Goal: Book appointment/travel/reservation

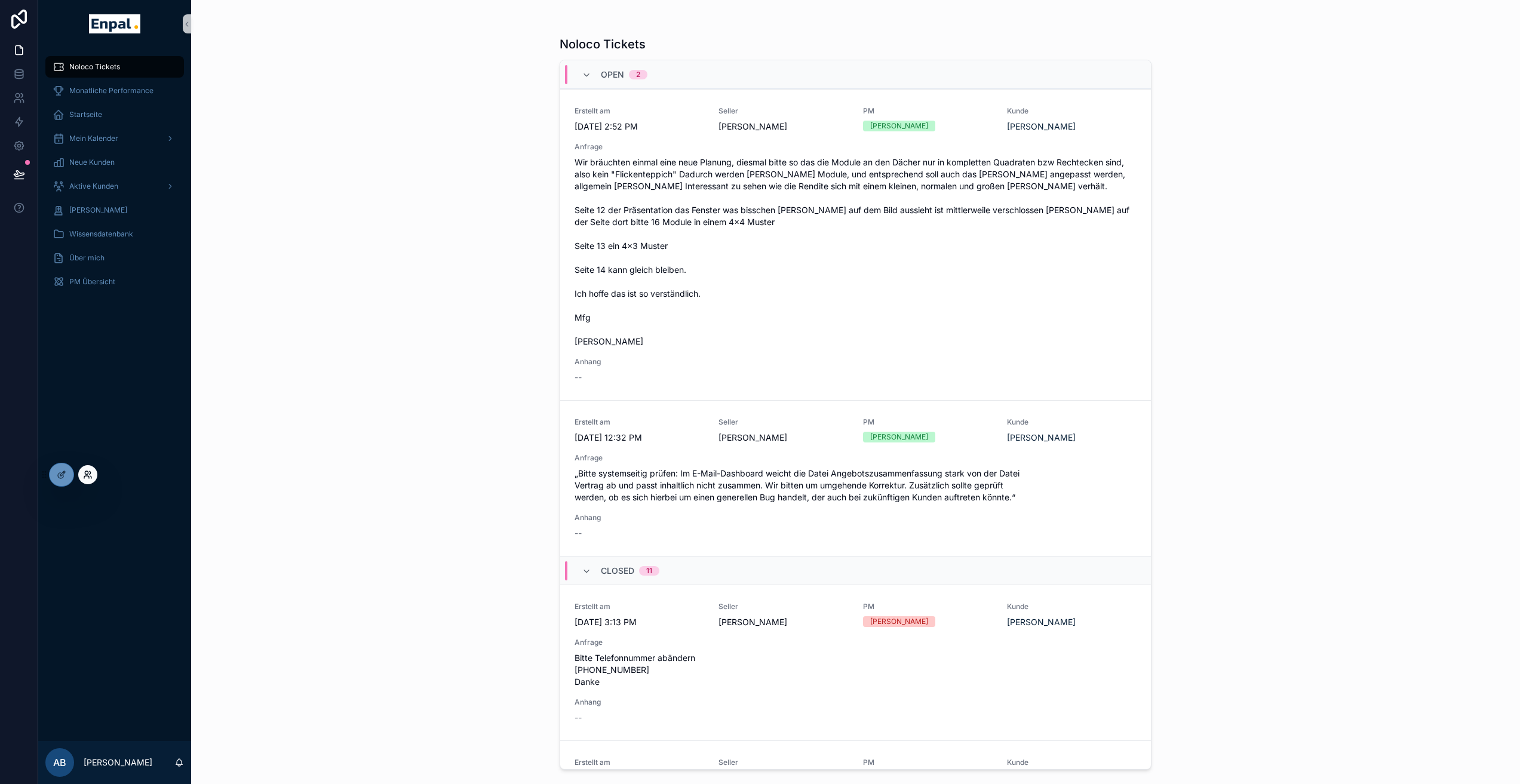
click at [90, 472] on icon at bounding box center [89, 472] width 1 height 3
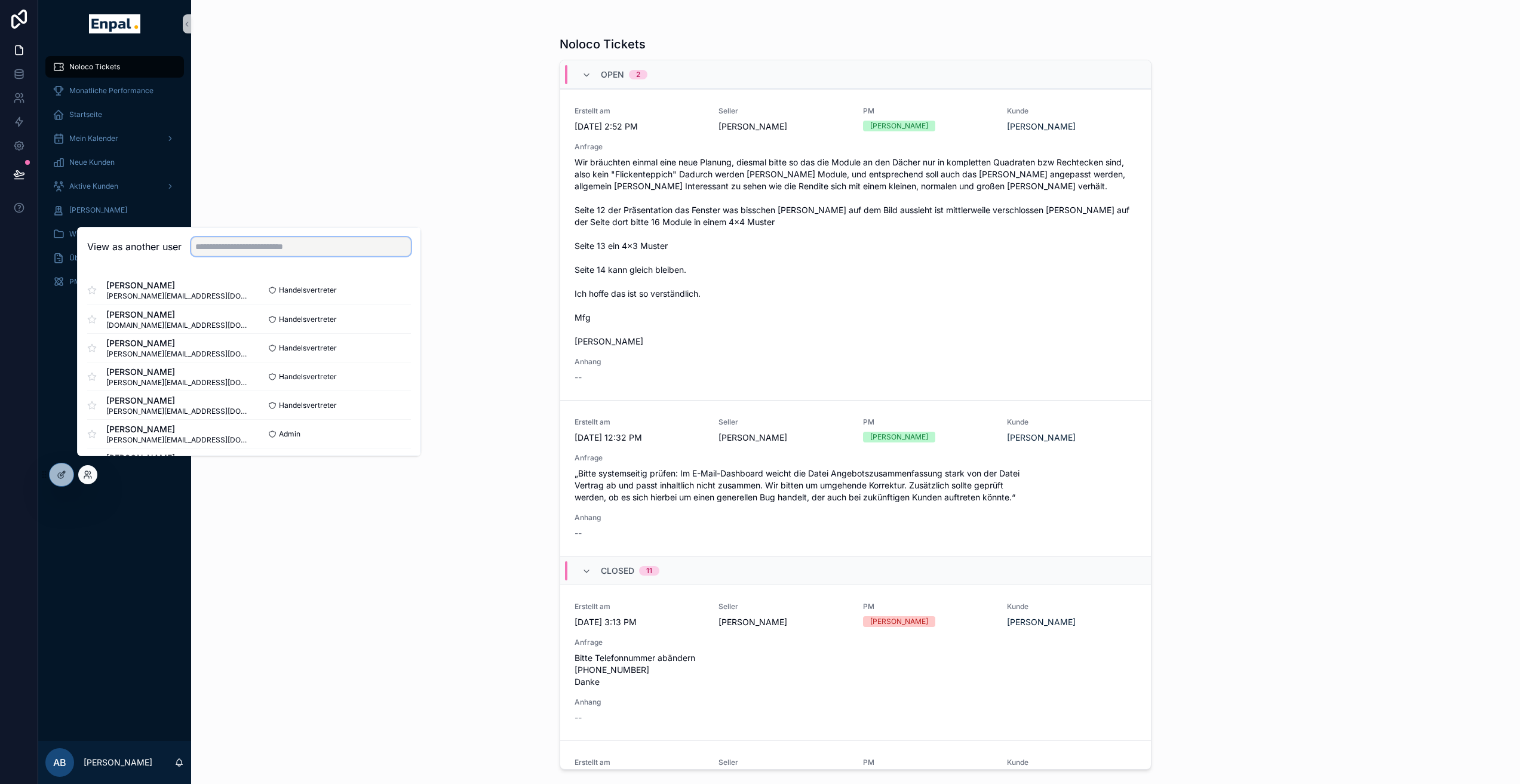
click at [241, 256] on input "text" at bounding box center [300, 246] width 220 height 19
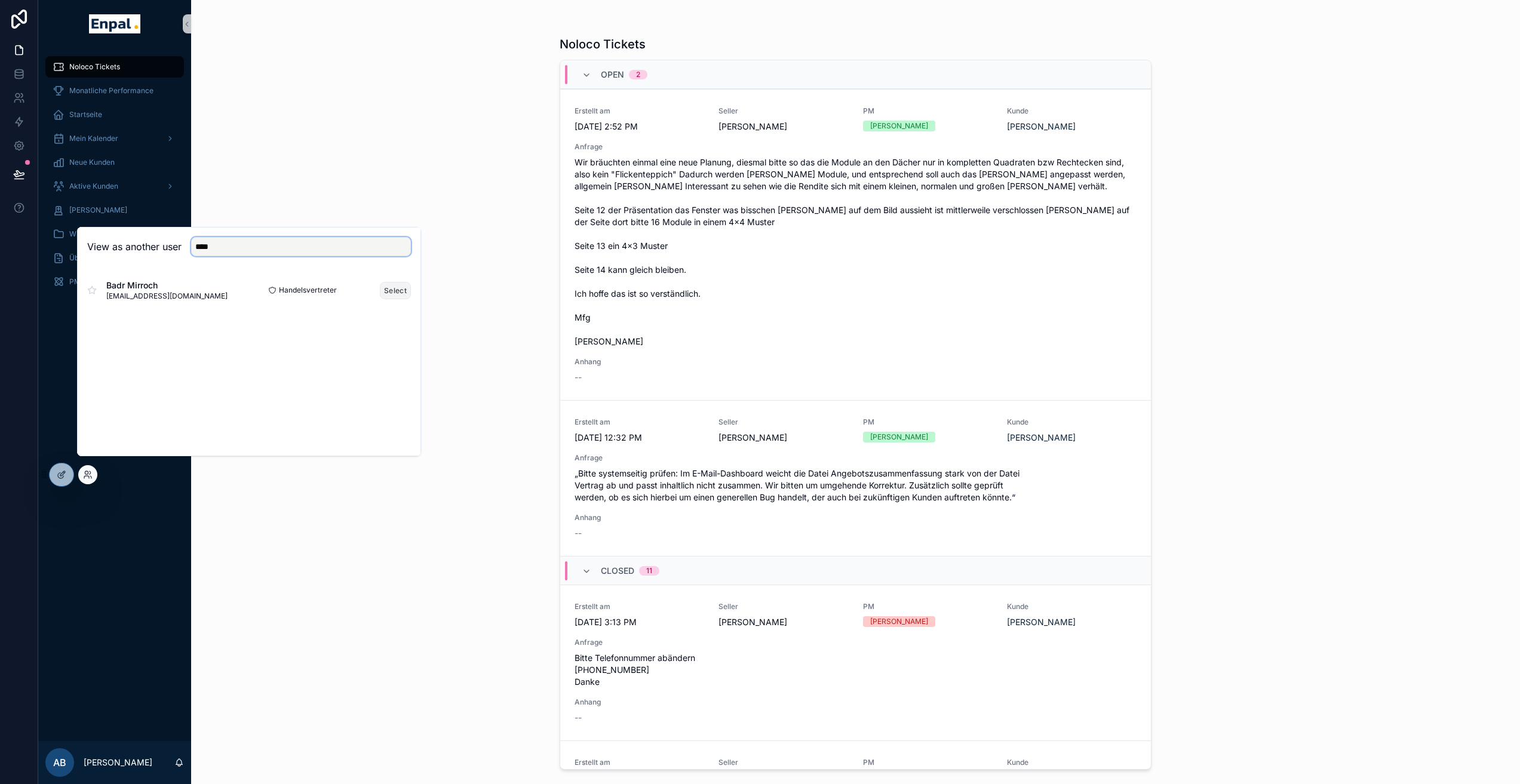
type input "****"
click at [383, 299] on button "Select" at bounding box center [395, 290] width 31 height 17
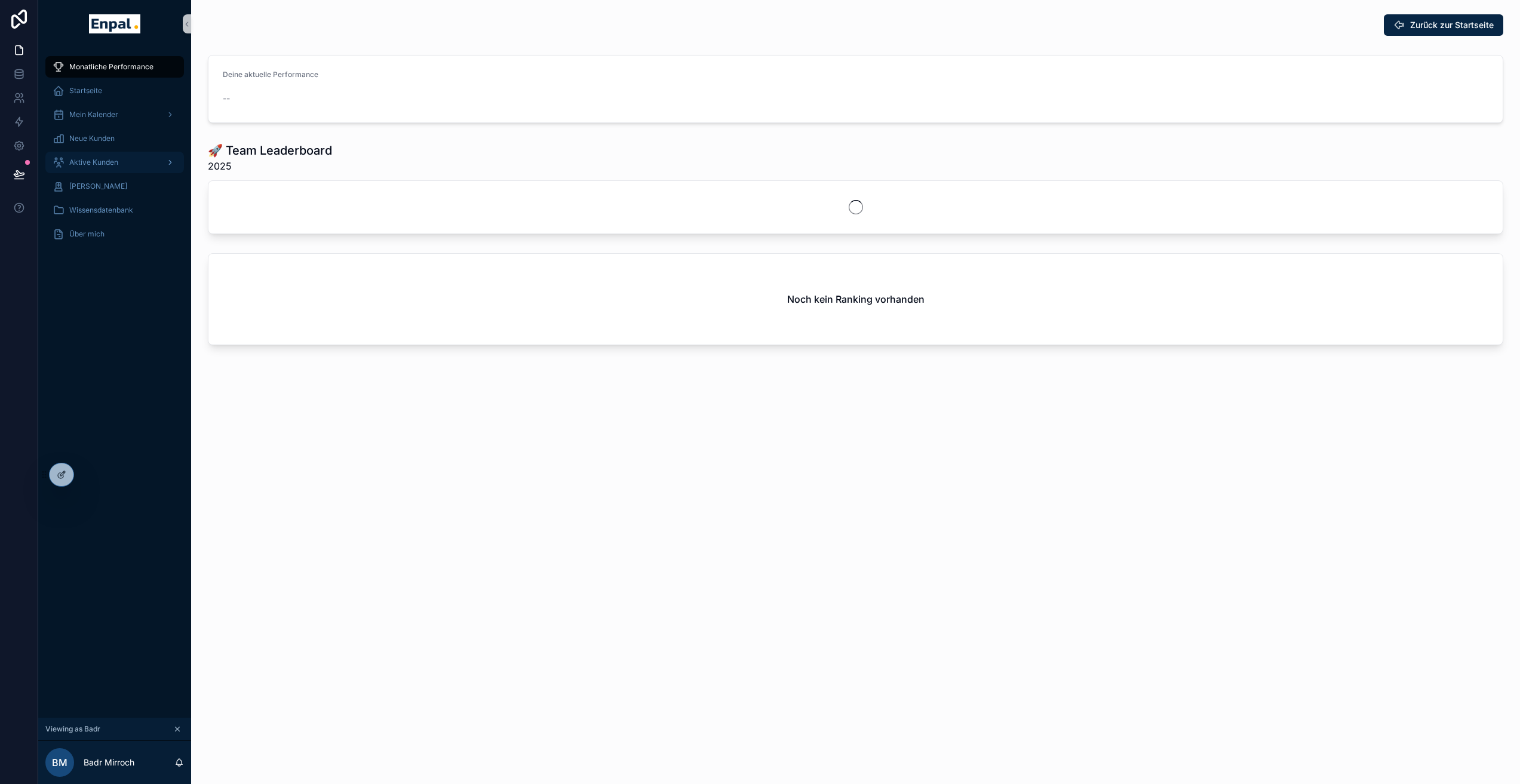
click at [83, 161] on span "Aktive Kunden" at bounding box center [94, 162] width 49 height 9
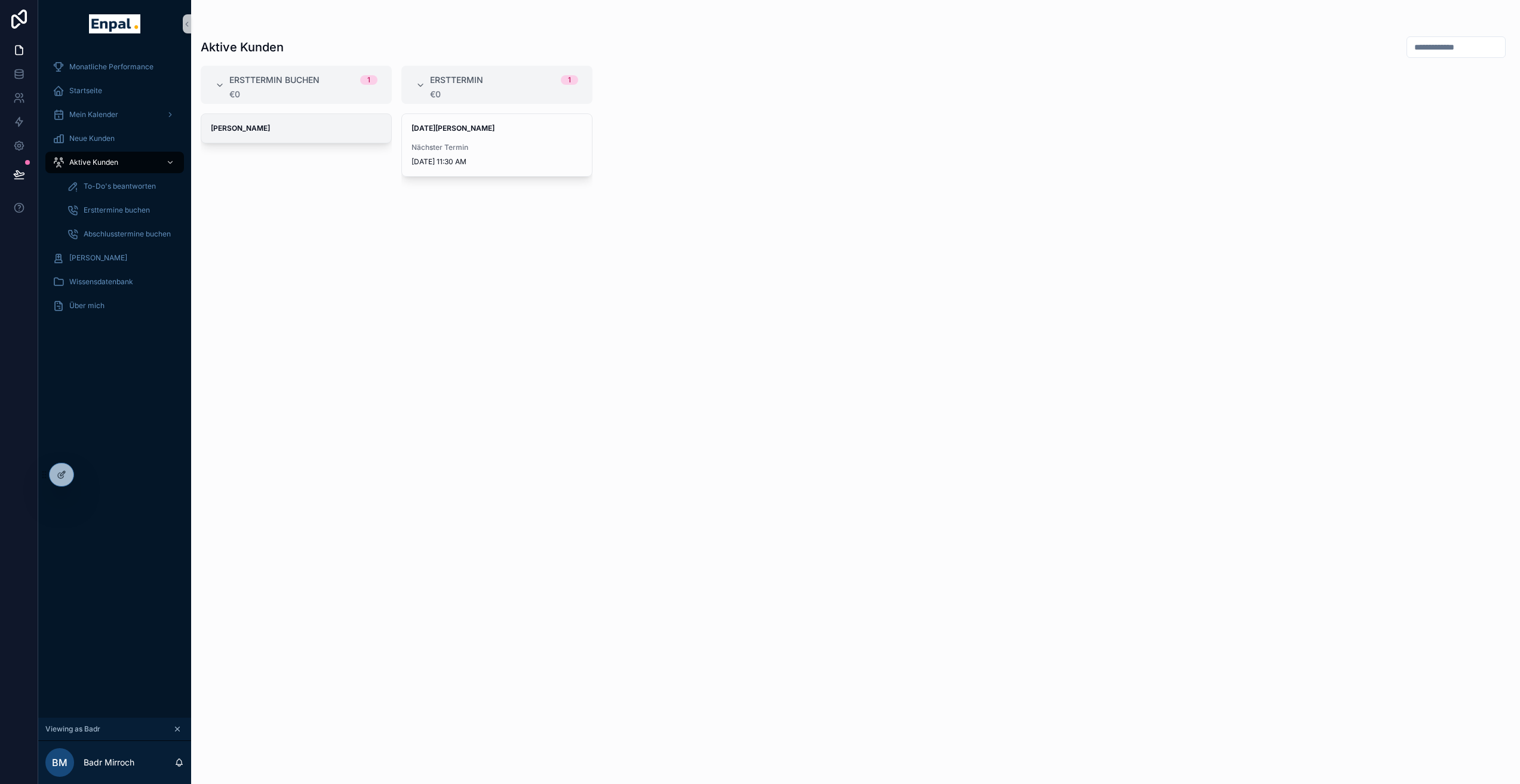
click at [289, 136] on div "Apisan Natkunarajah" at bounding box center [296, 128] width 190 height 28
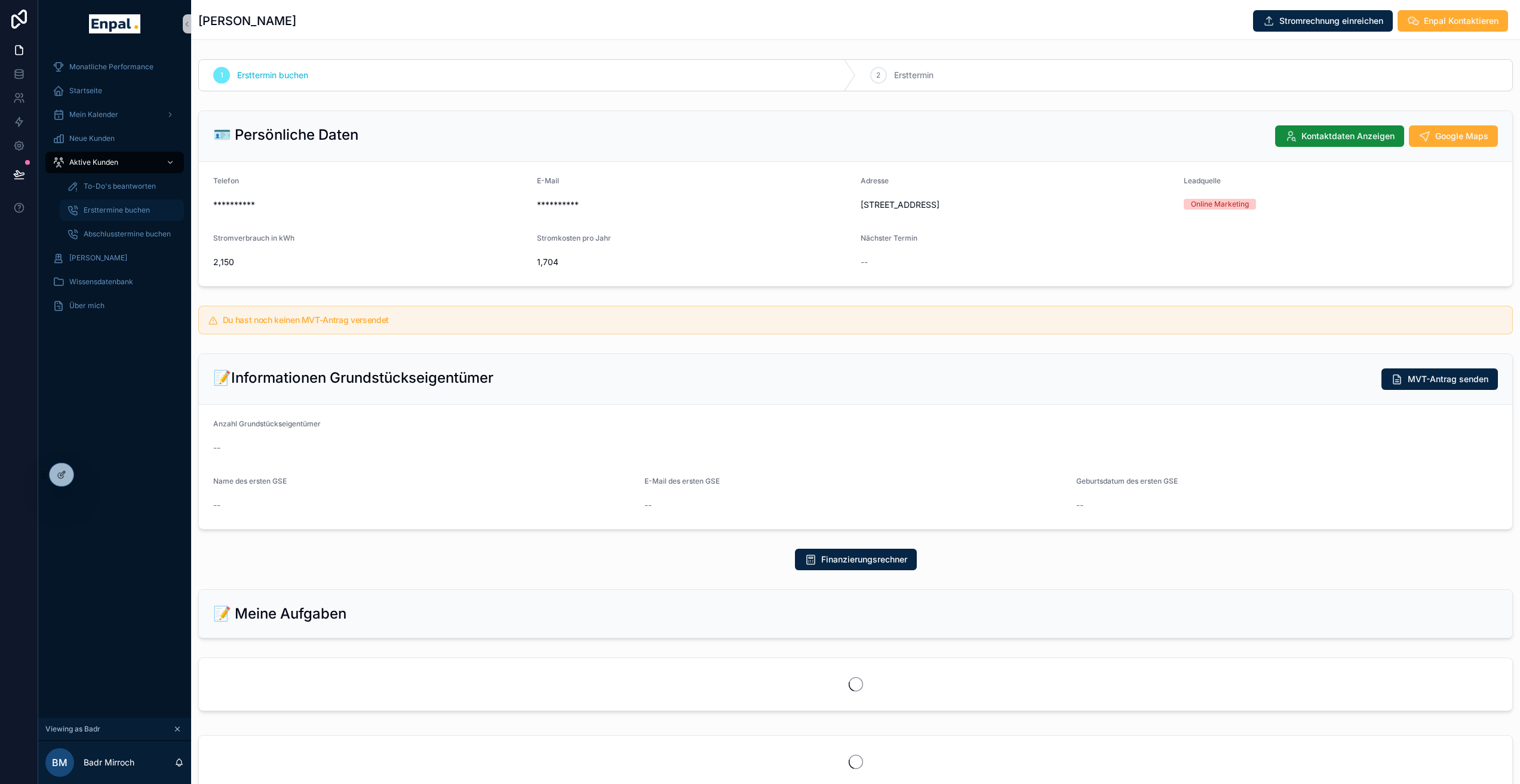
click at [134, 208] on span "Ersttermine buchen" at bounding box center [117, 210] width 67 height 9
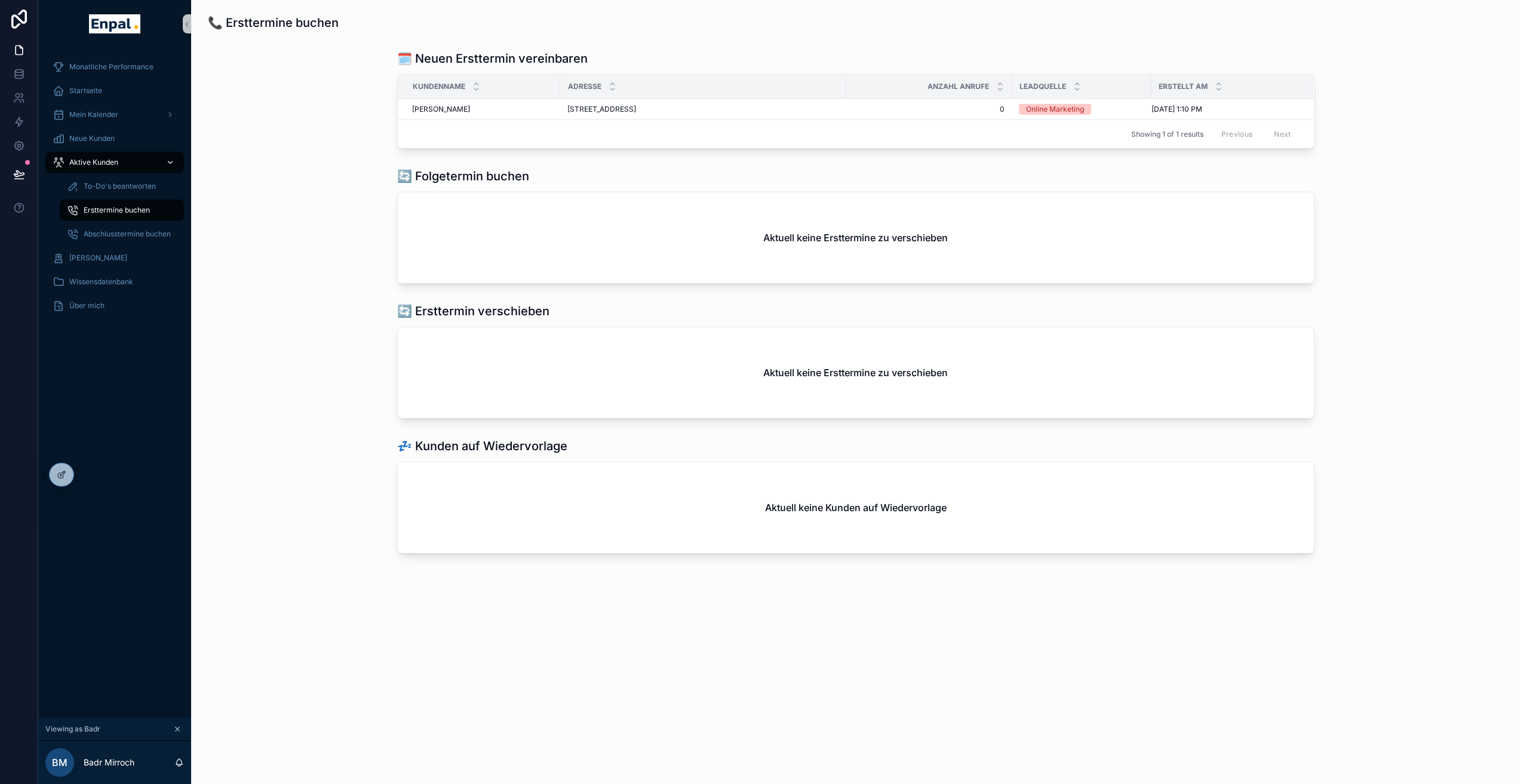
click at [118, 162] on span "Aktive Kunden" at bounding box center [94, 162] width 49 height 9
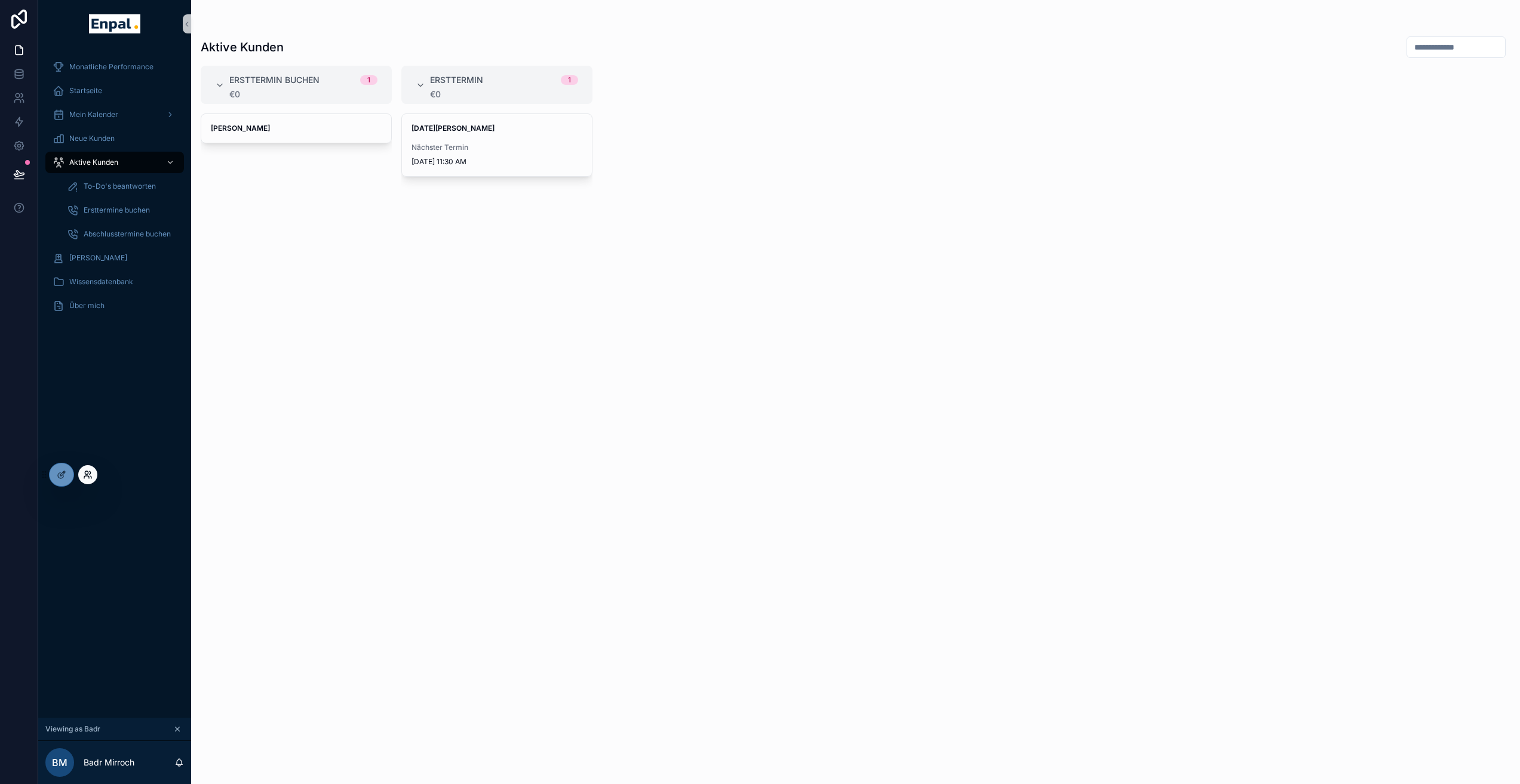
click at [90, 474] on icon at bounding box center [89, 472] width 1 height 3
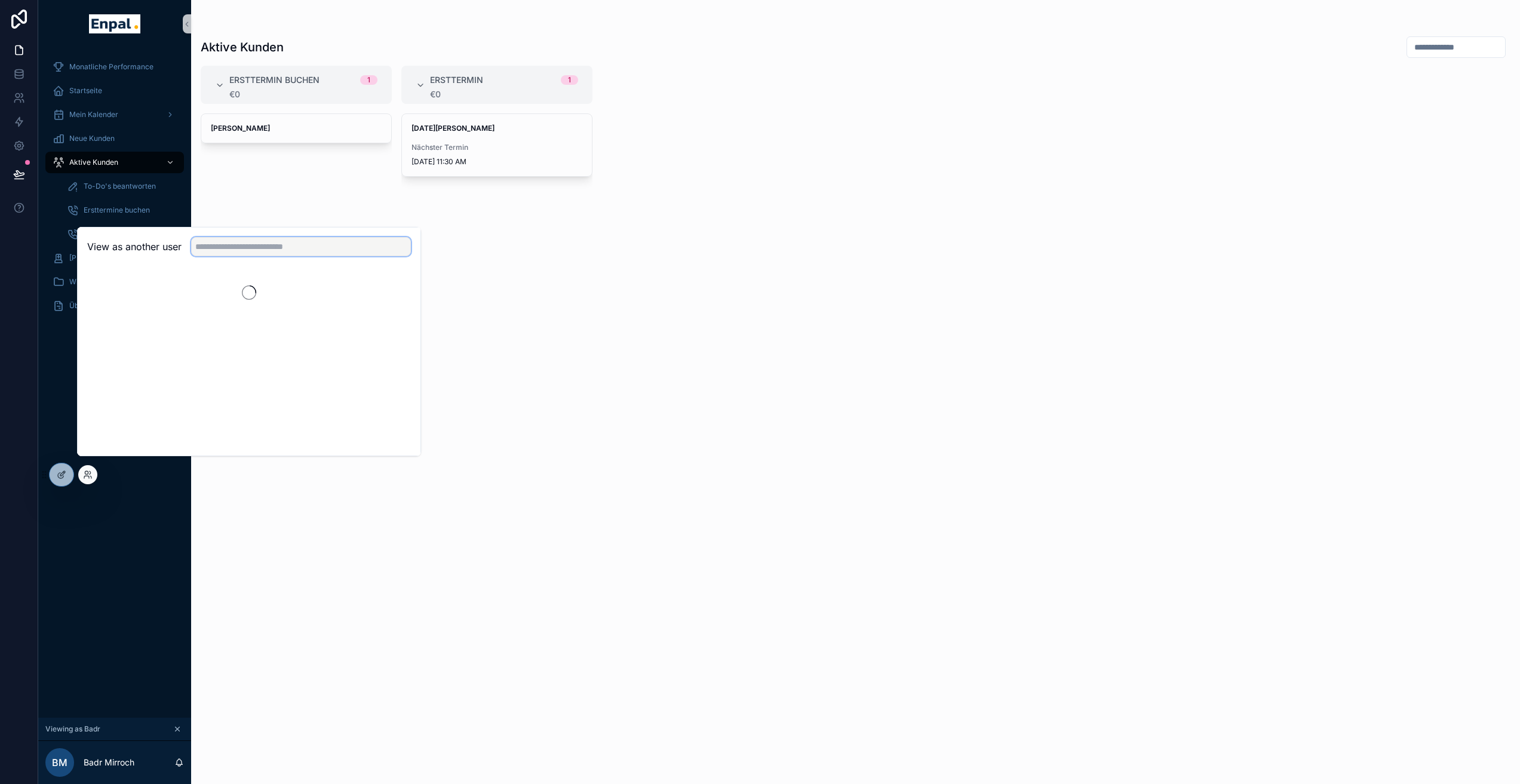
click at [257, 256] on input "text" at bounding box center [300, 246] width 220 height 19
type input "***"
click at [397, 298] on button "Select" at bounding box center [395, 290] width 31 height 17
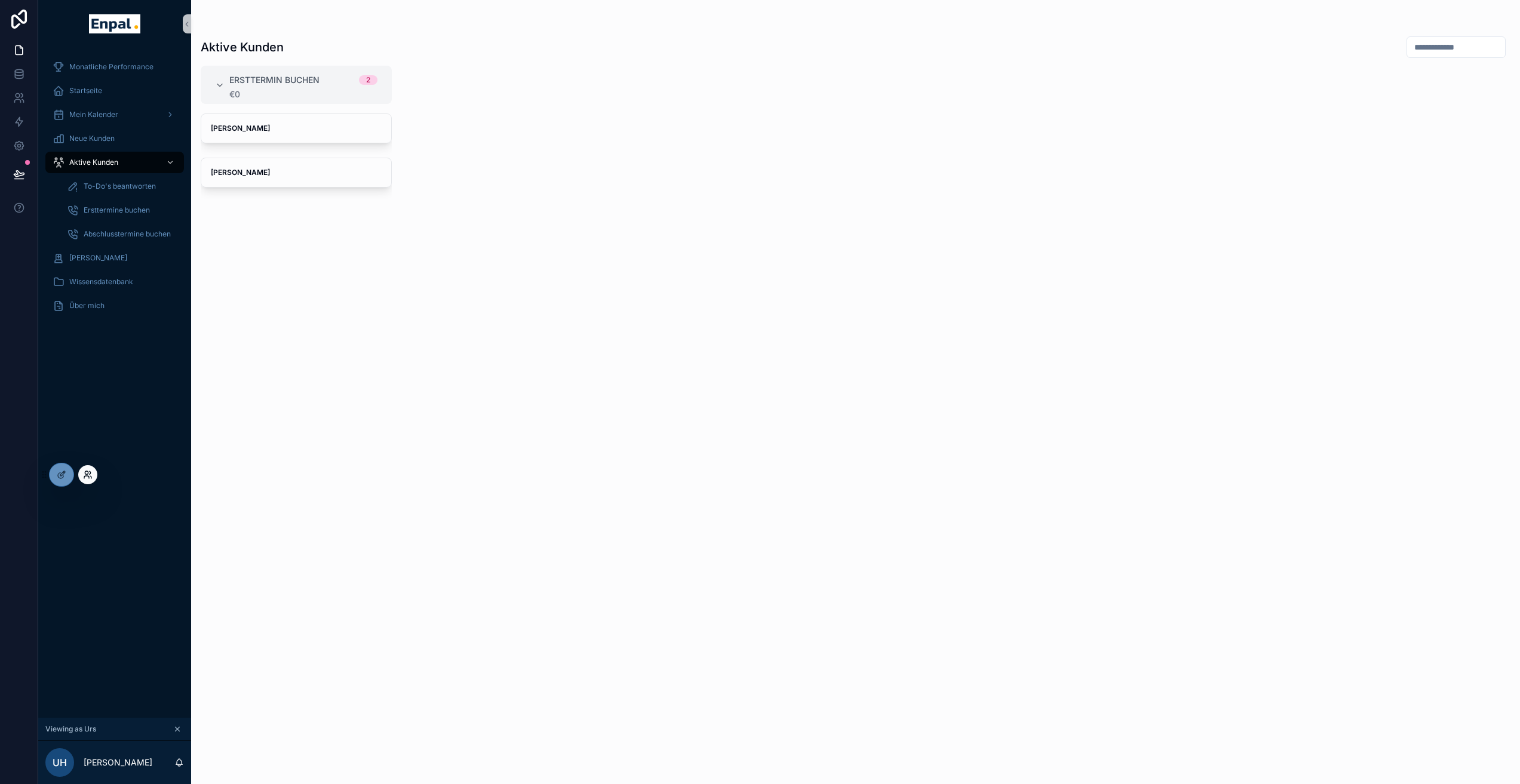
click at [84, 473] on icon at bounding box center [88, 475] width 9 height 9
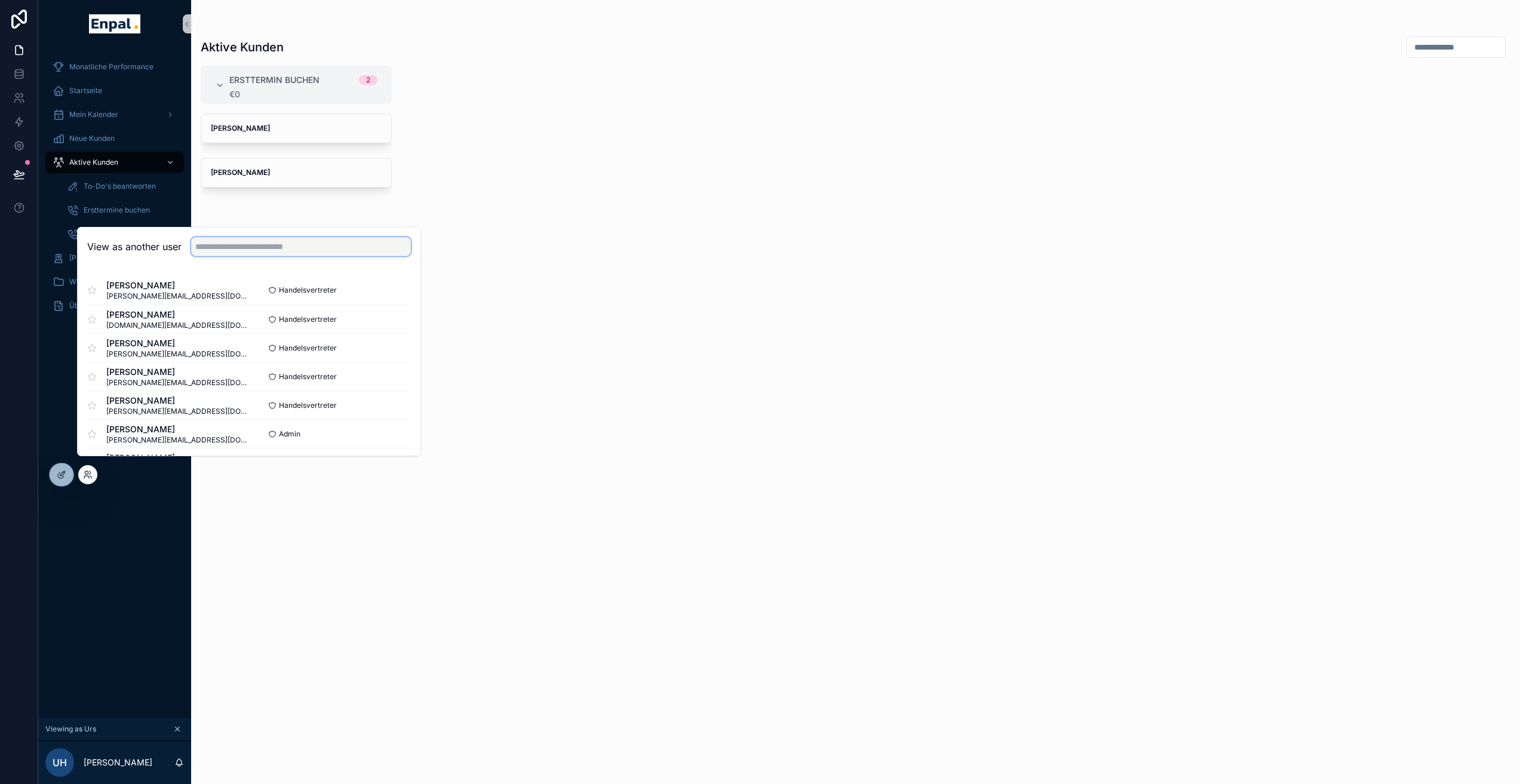
click at [251, 247] on input "text" at bounding box center [300, 246] width 220 height 19
click at [512, 216] on div "Ersttermin buchen 2 €0 Janos Fidler Mustafa Hasan" at bounding box center [854, 417] width 1328 height 704
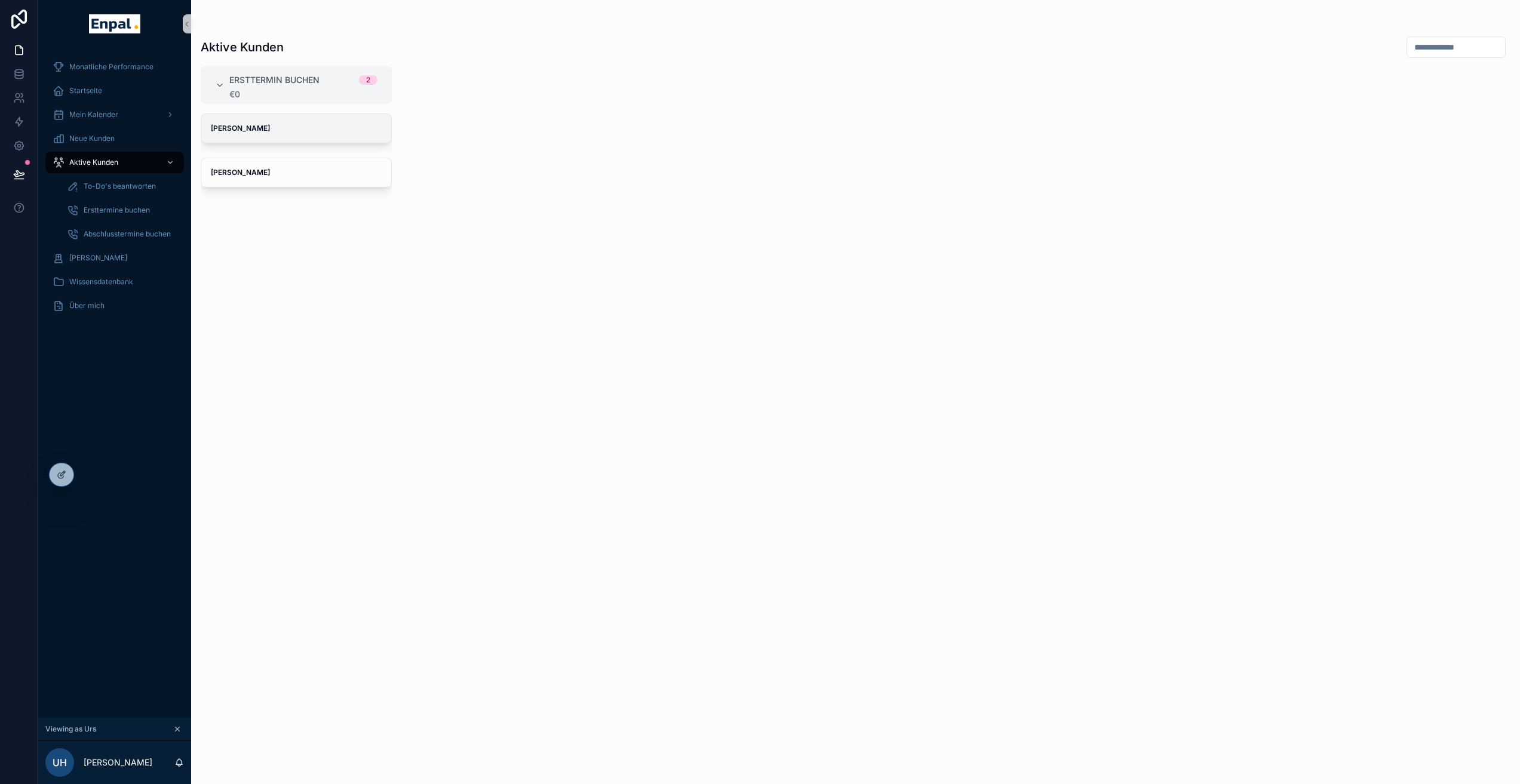
click at [251, 131] on strong "Janos Fidler" at bounding box center [240, 128] width 59 height 9
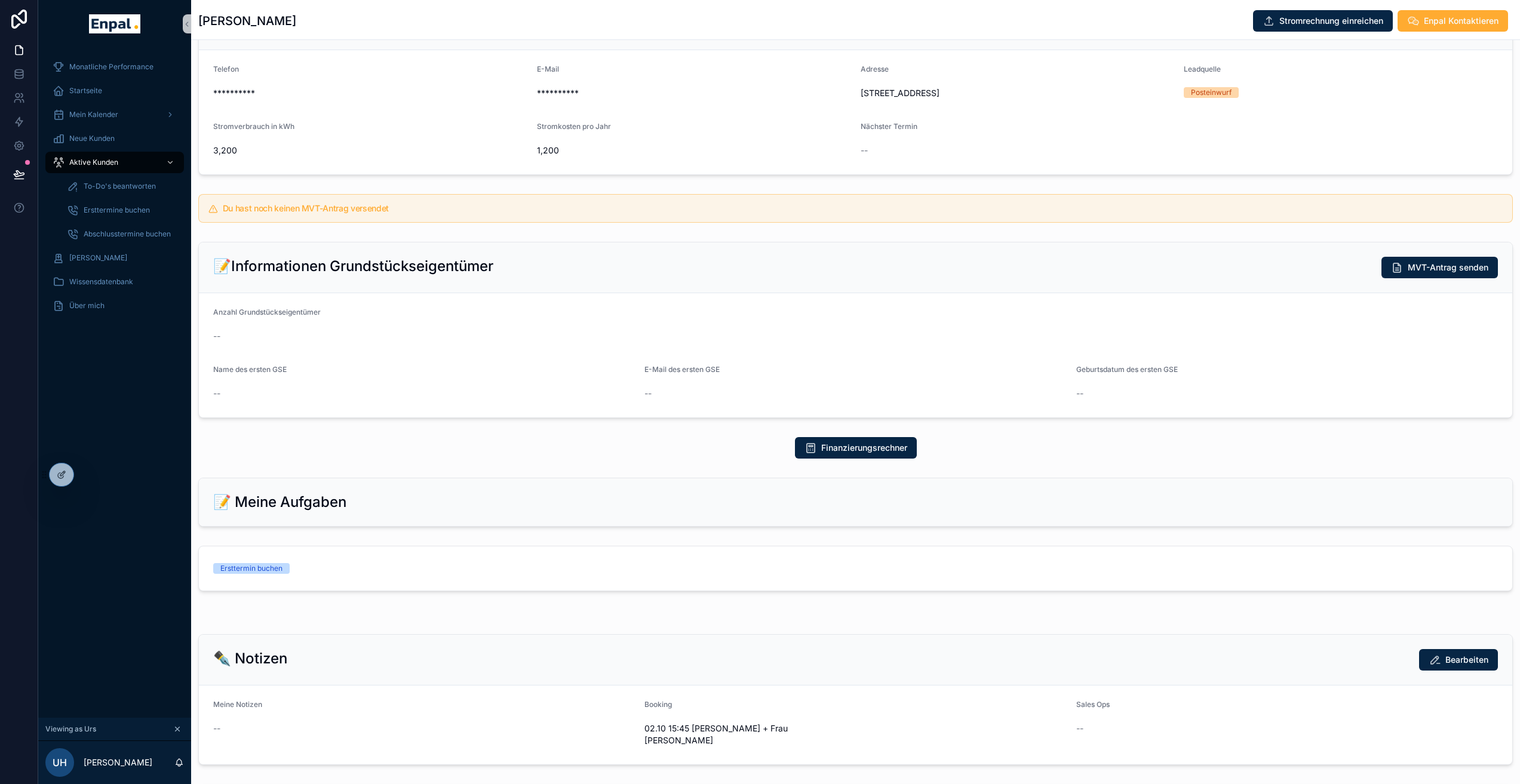
scroll to position [111, 0]
click at [82, 476] on div at bounding box center [88, 474] width 19 height 19
click at [90, 473] on icon at bounding box center [88, 475] width 9 height 9
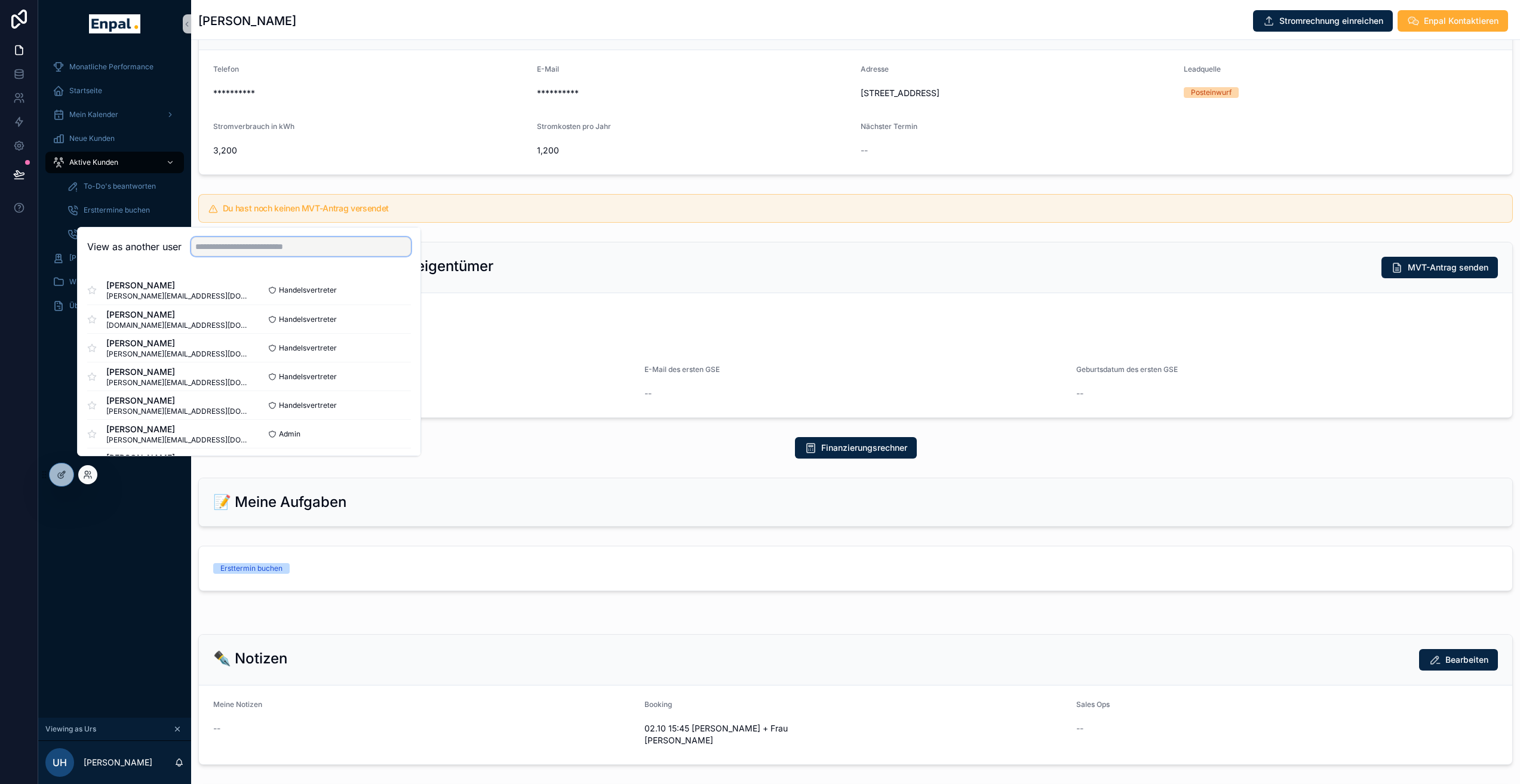
click at [220, 256] on input "text" at bounding box center [300, 246] width 220 height 19
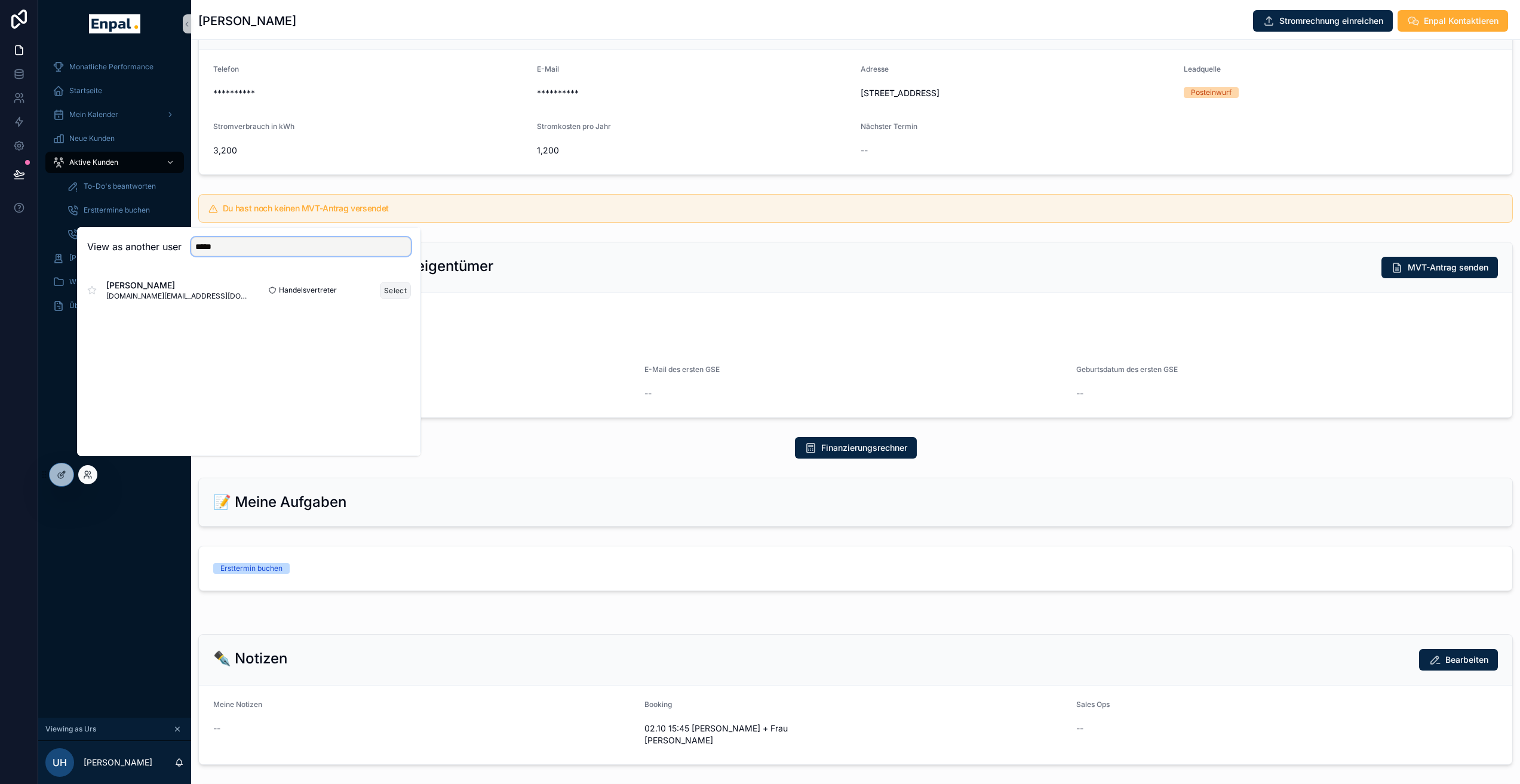
type input "*****"
click at [392, 299] on button "Select" at bounding box center [395, 290] width 31 height 17
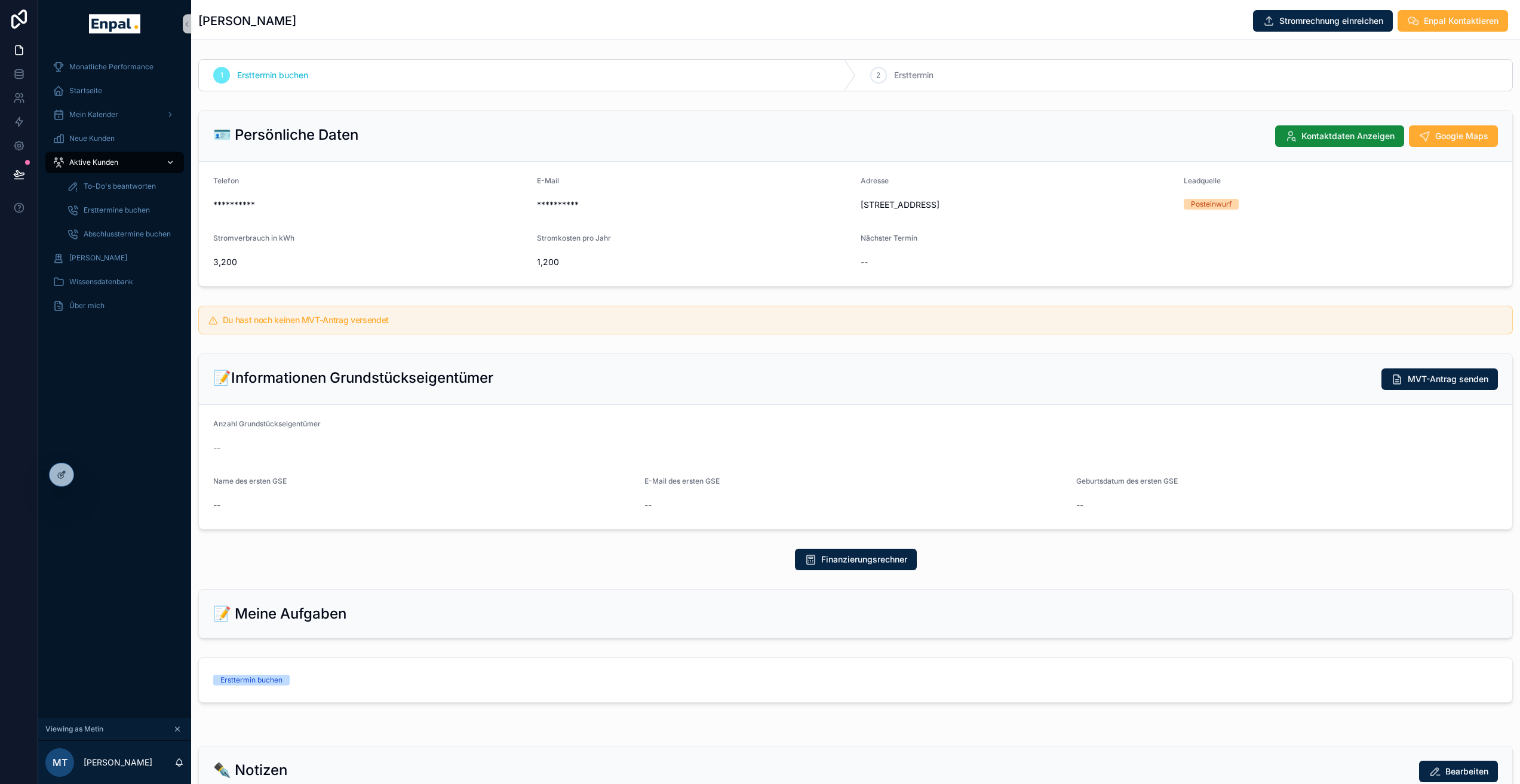
click at [104, 162] on span "Aktive Kunden" at bounding box center [94, 162] width 49 height 9
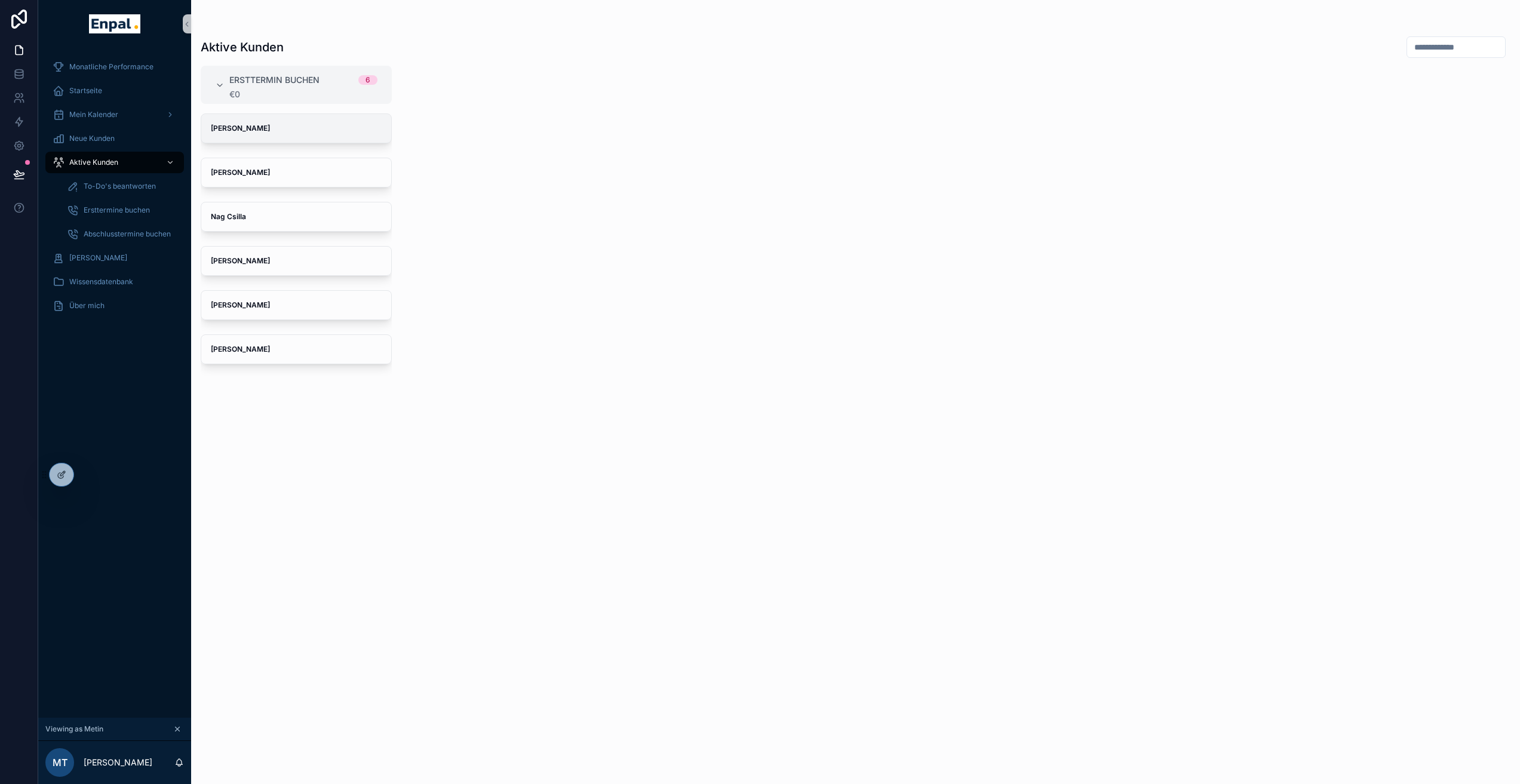
click at [279, 127] on span "Hans Rudolf Bender" at bounding box center [296, 128] width 171 height 9
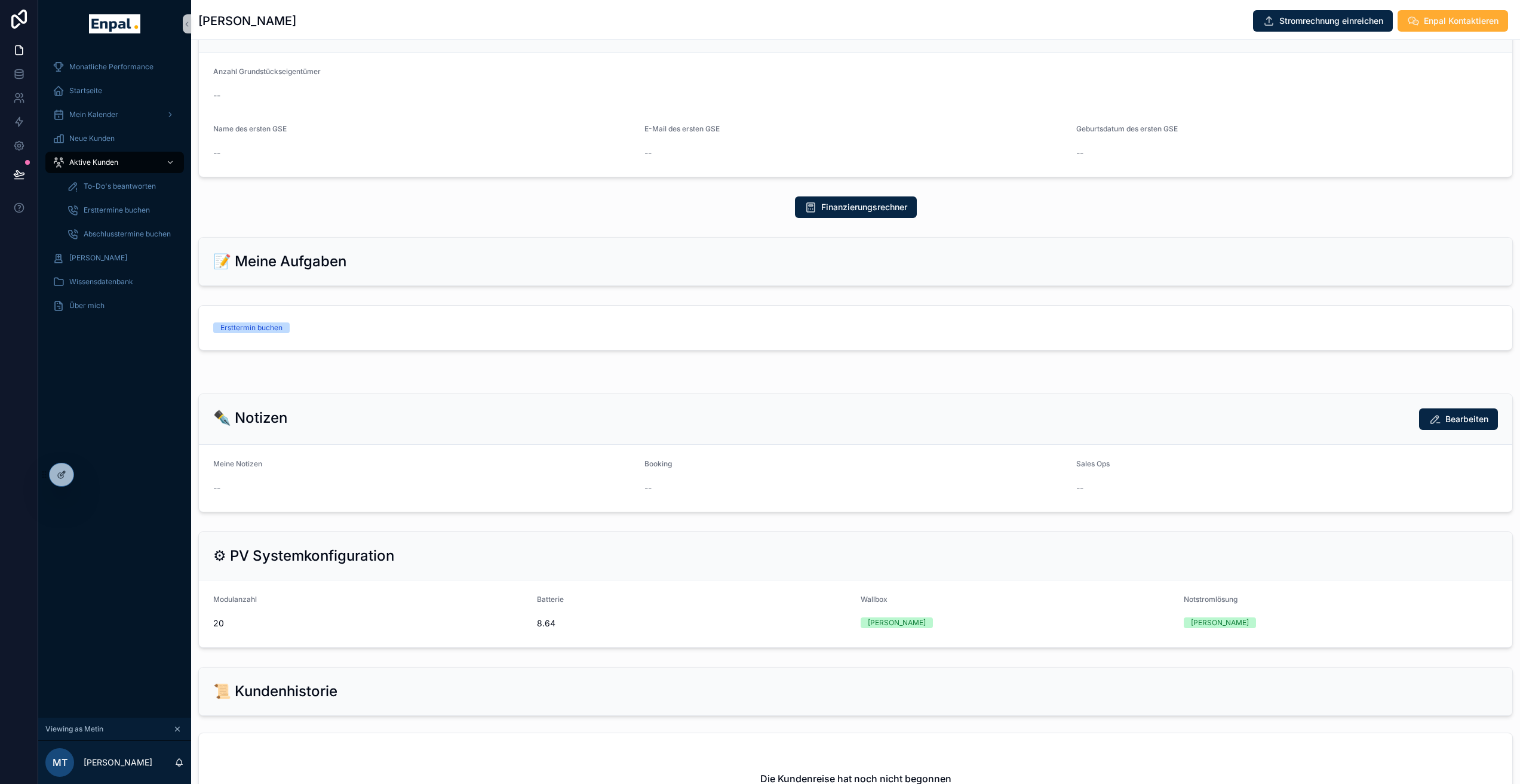
scroll to position [482, 0]
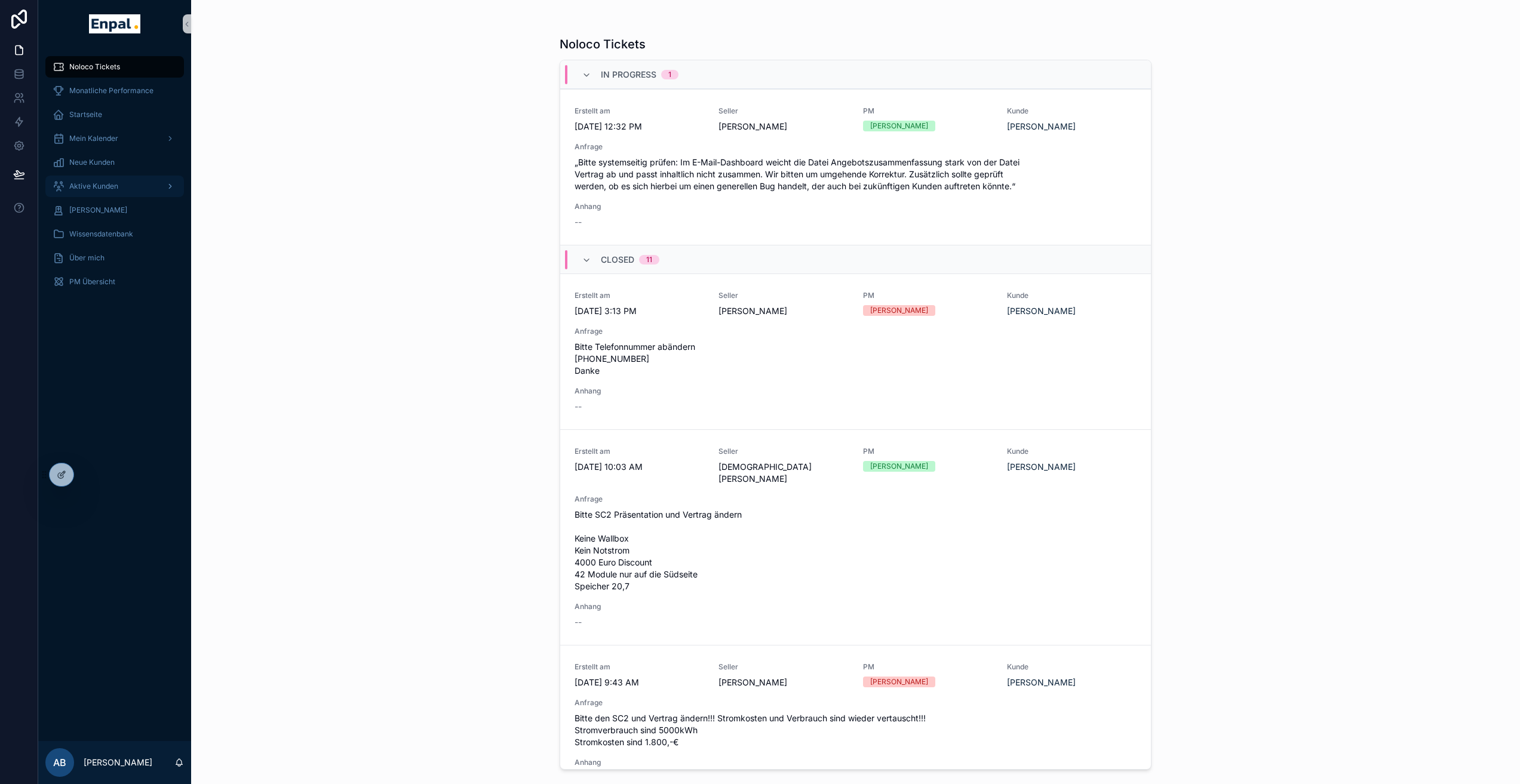
click at [112, 182] on span "Aktive Kunden" at bounding box center [94, 186] width 49 height 9
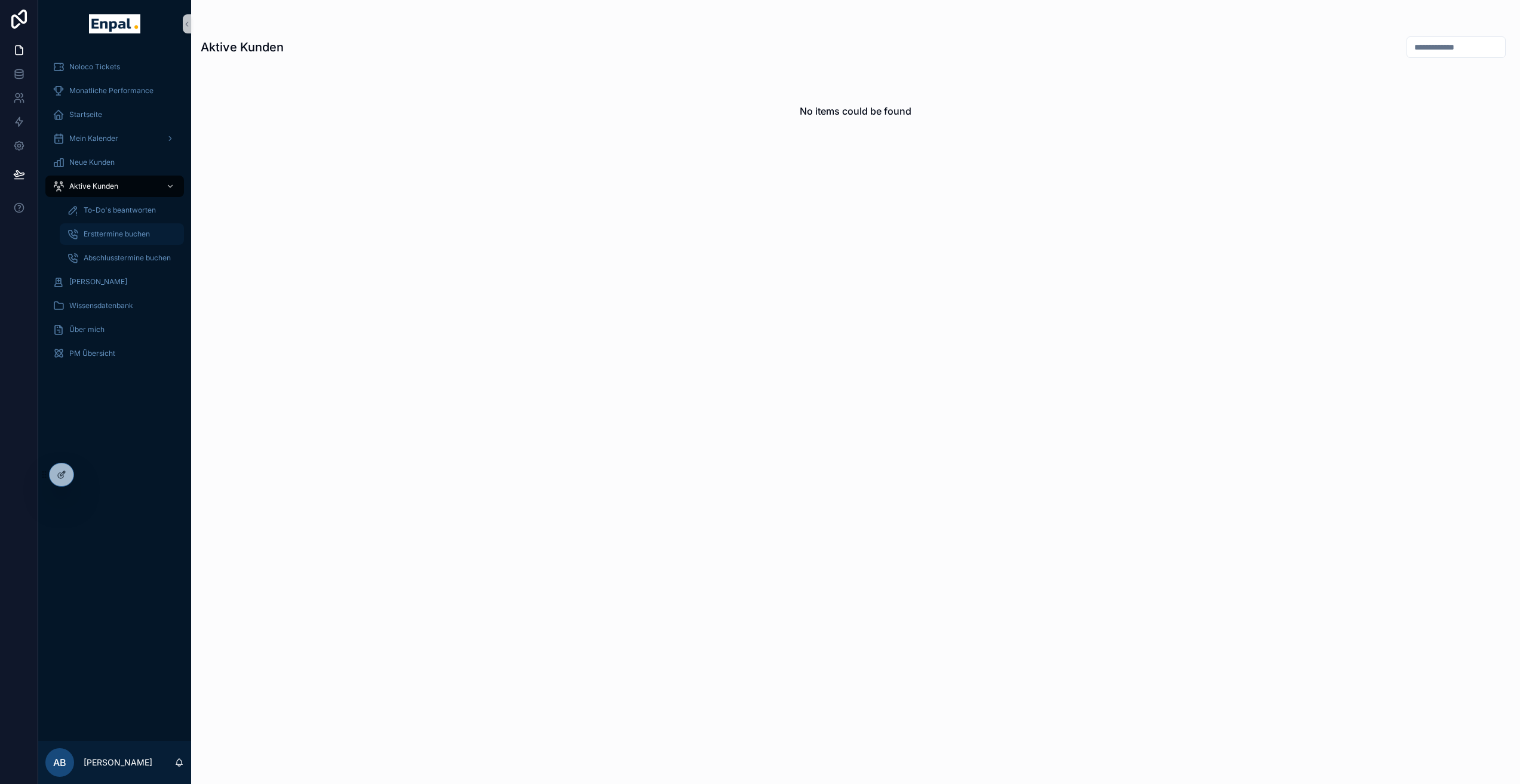
click at [125, 234] on span "Ersttermine buchen" at bounding box center [117, 234] width 67 height 9
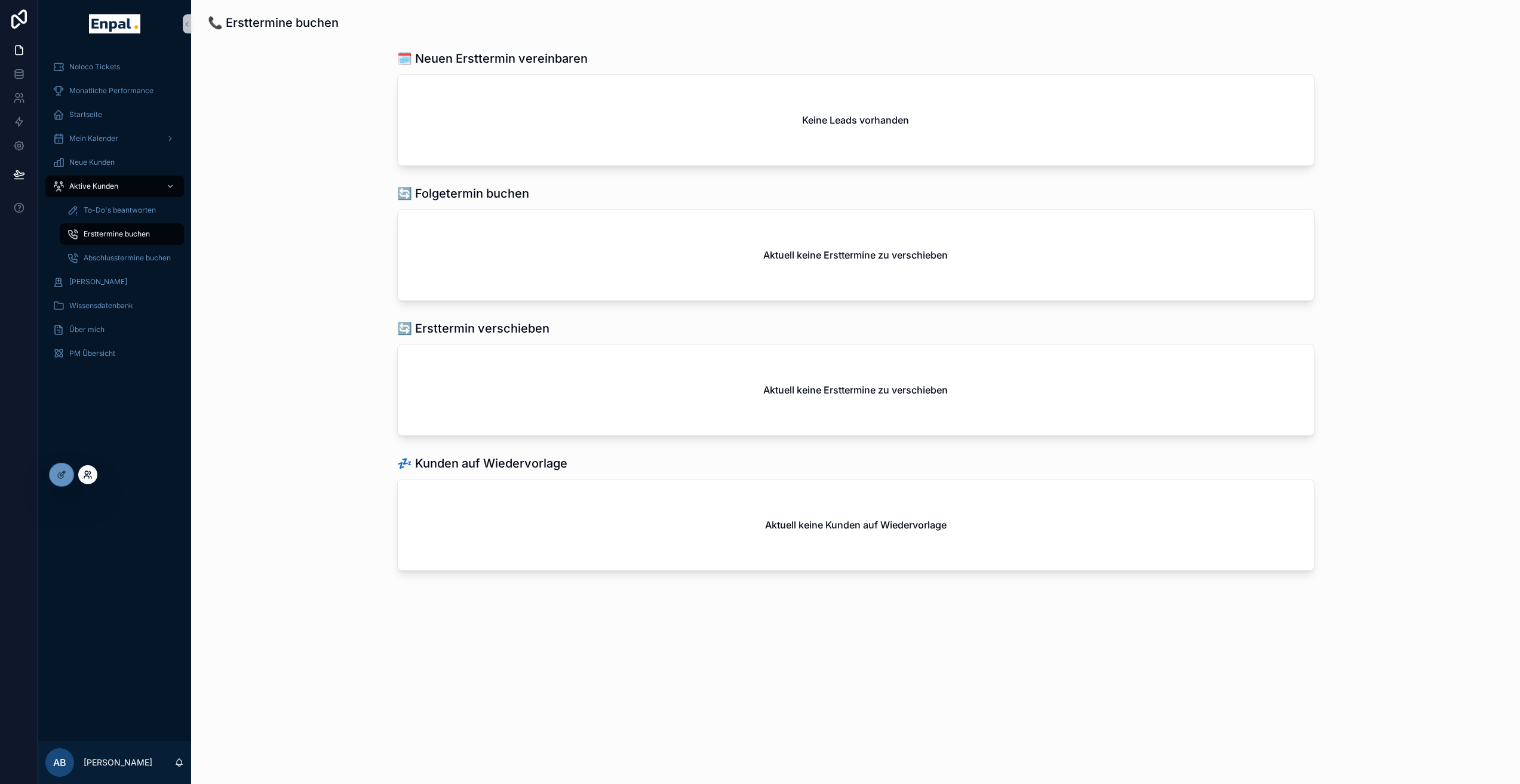
click at [89, 472] on icon at bounding box center [88, 475] width 9 height 9
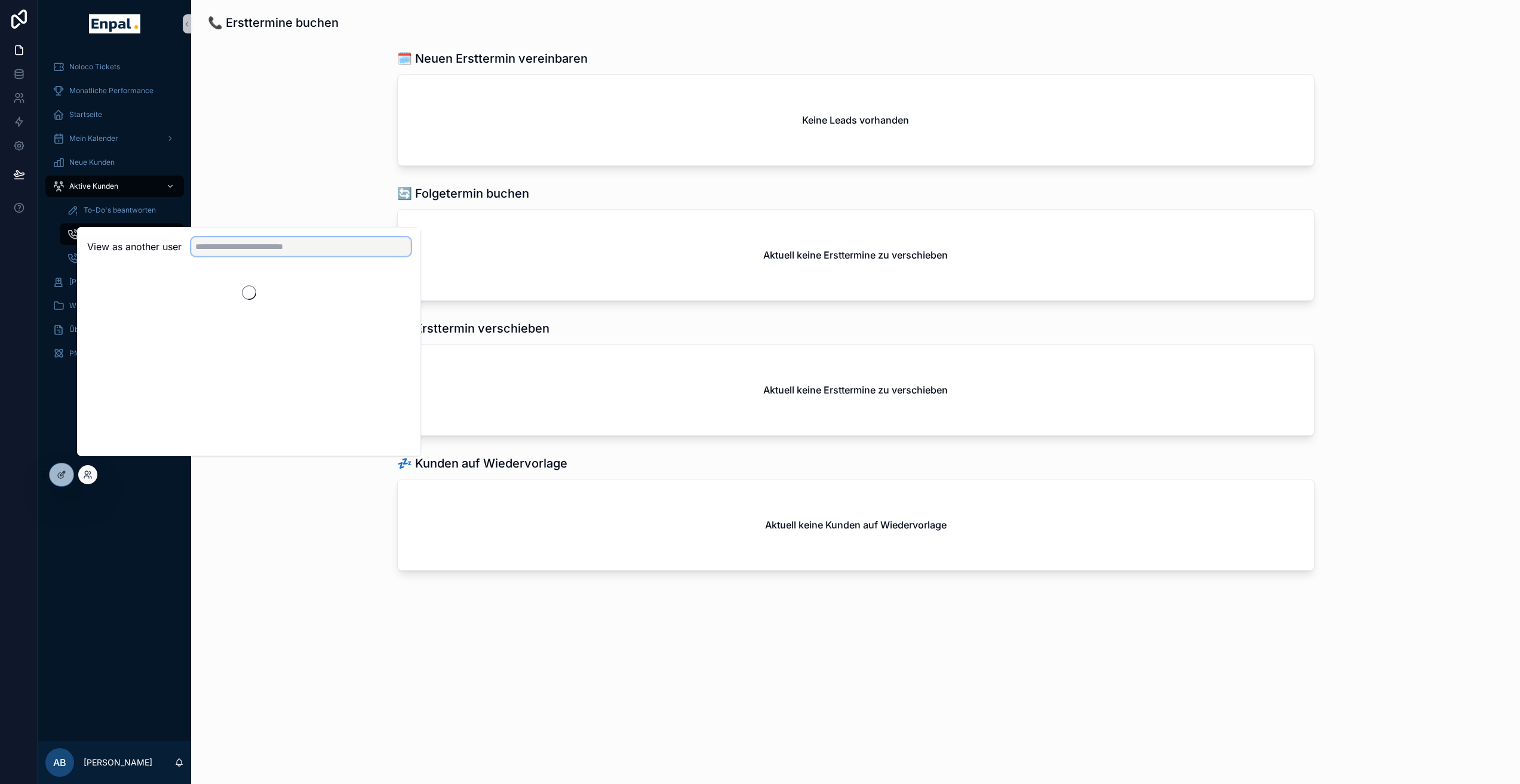
click at [242, 256] on input "text" at bounding box center [300, 246] width 220 height 19
type input "******"
click at [402, 294] on button "Select" at bounding box center [395, 290] width 31 height 17
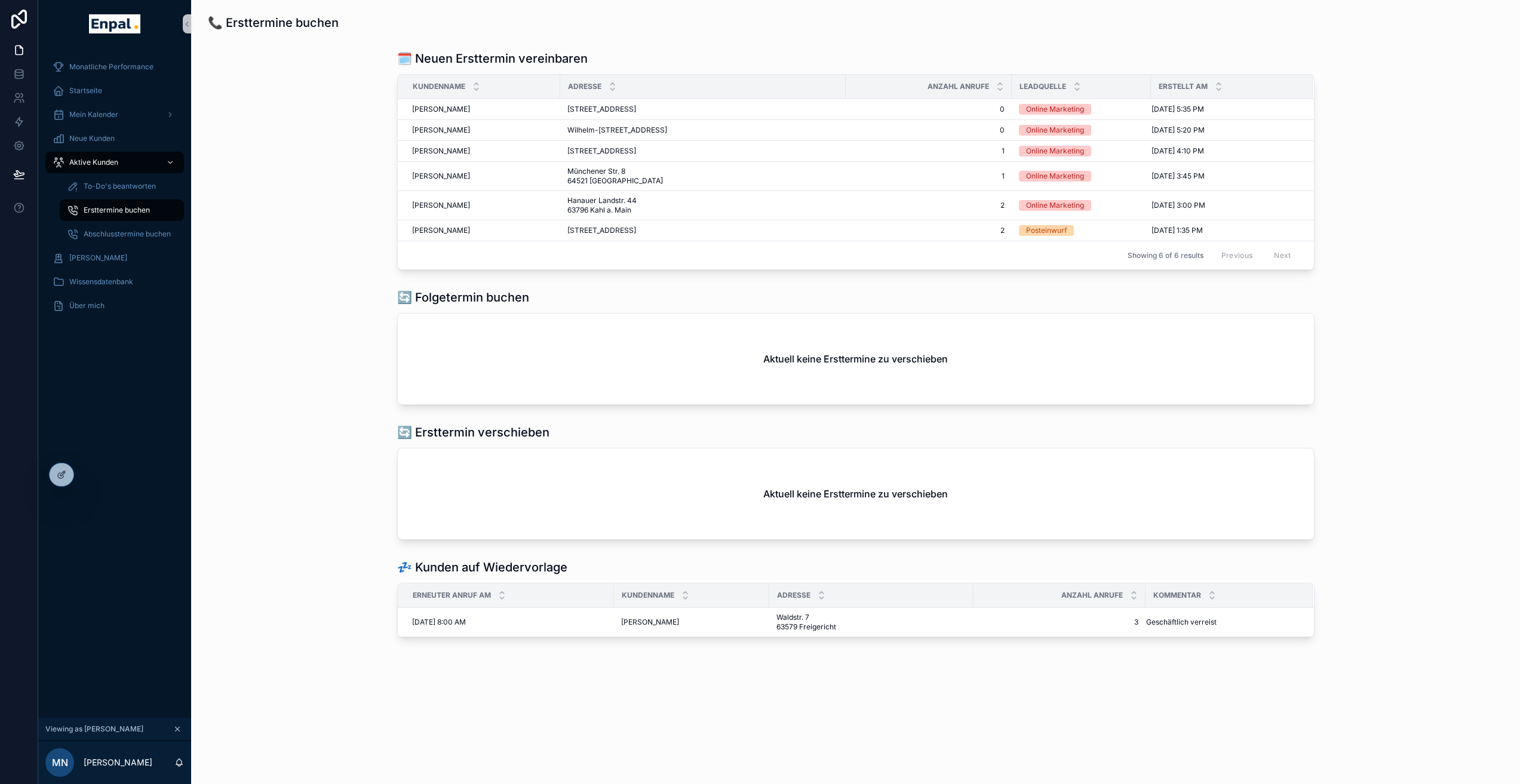
click at [358, 193] on div "🗓️ Neuen Ersttermin vereinbaren Kundenname Adresse Anzahl Anrufe Leadquelle Ers…" at bounding box center [855, 160] width 1309 height 229
